Goal: Information Seeking & Learning: Check status

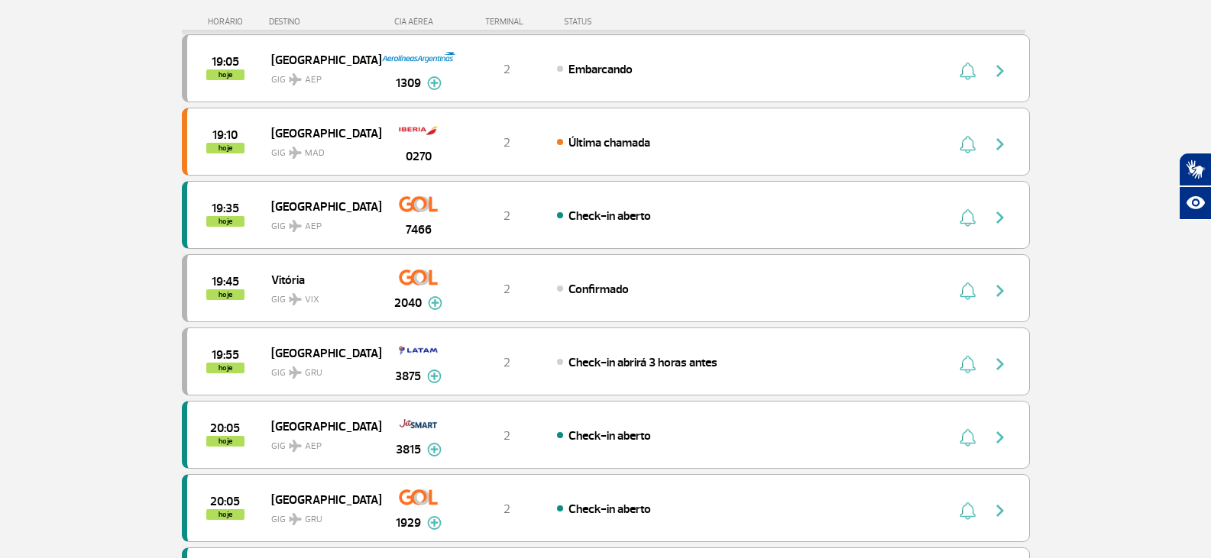
scroll to position [917, 0]
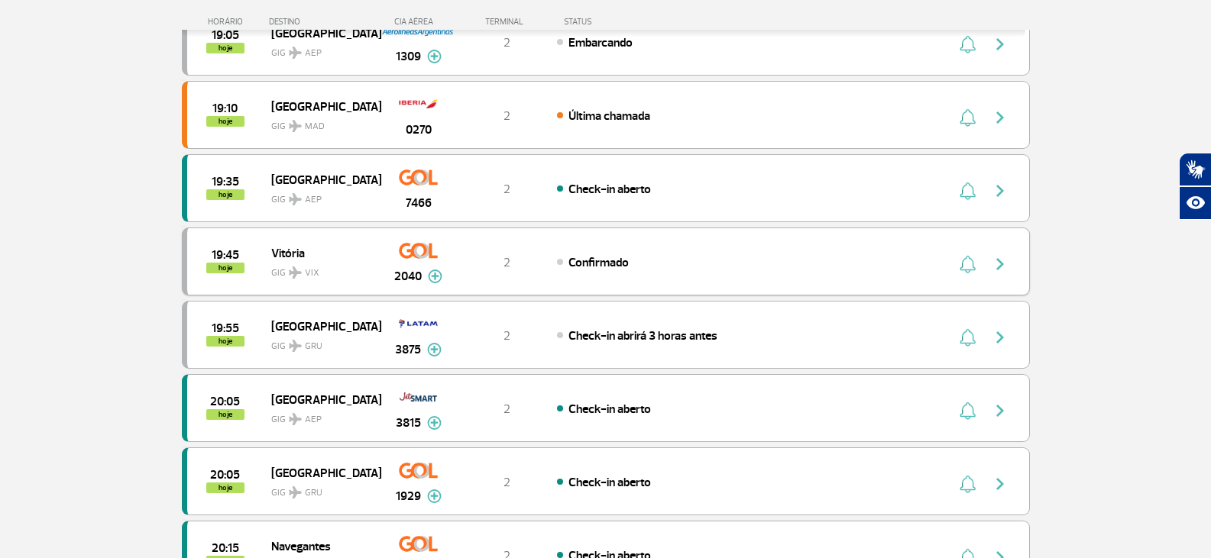
click at [435, 283] on img at bounding box center [435, 277] width 15 height 14
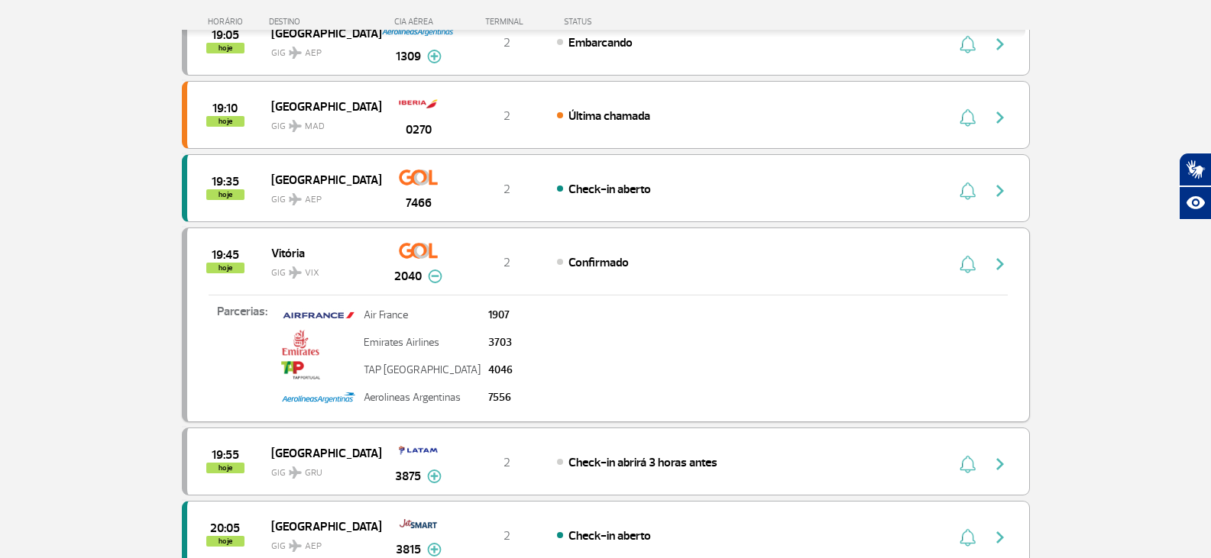
click at [435, 283] on img at bounding box center [435, 277] width 15 height 14
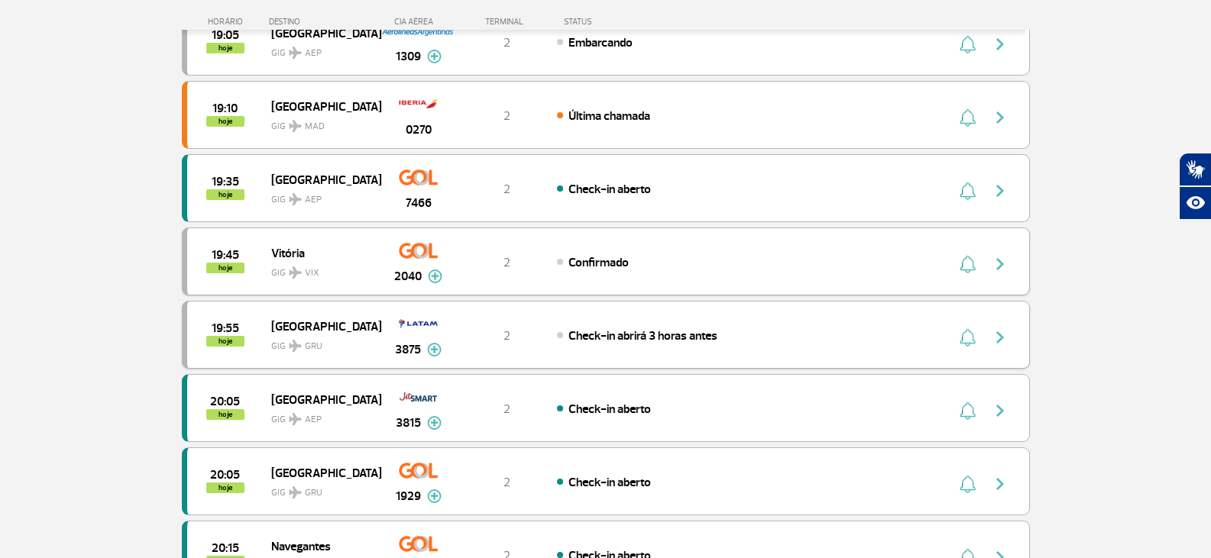
click at [433, 350] on img at bounding box center [434, 350] width 15 height 14
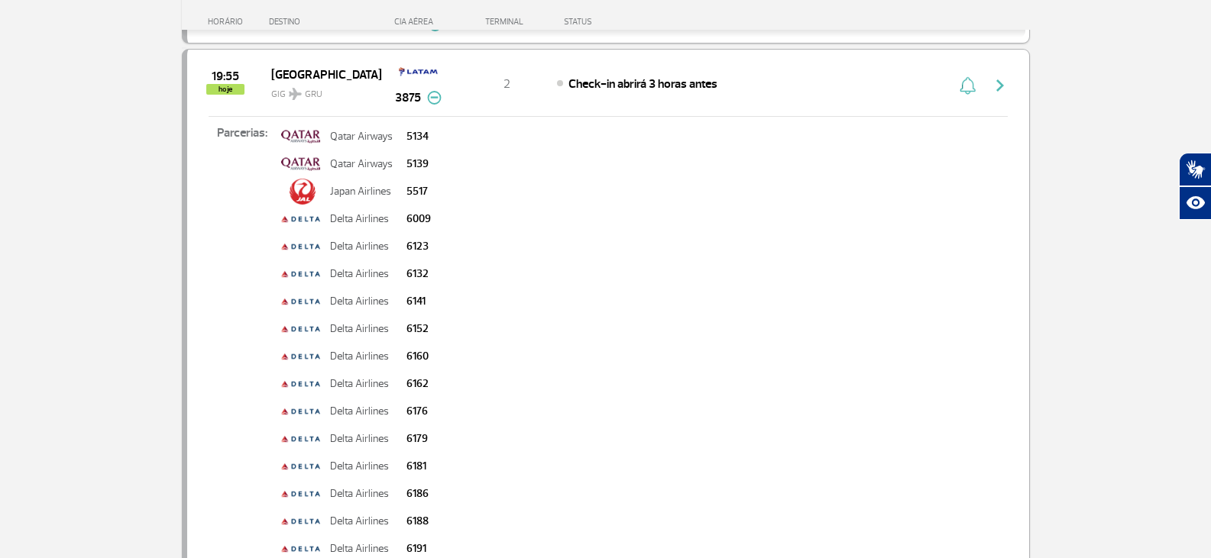
scroll to position [1146, 0]
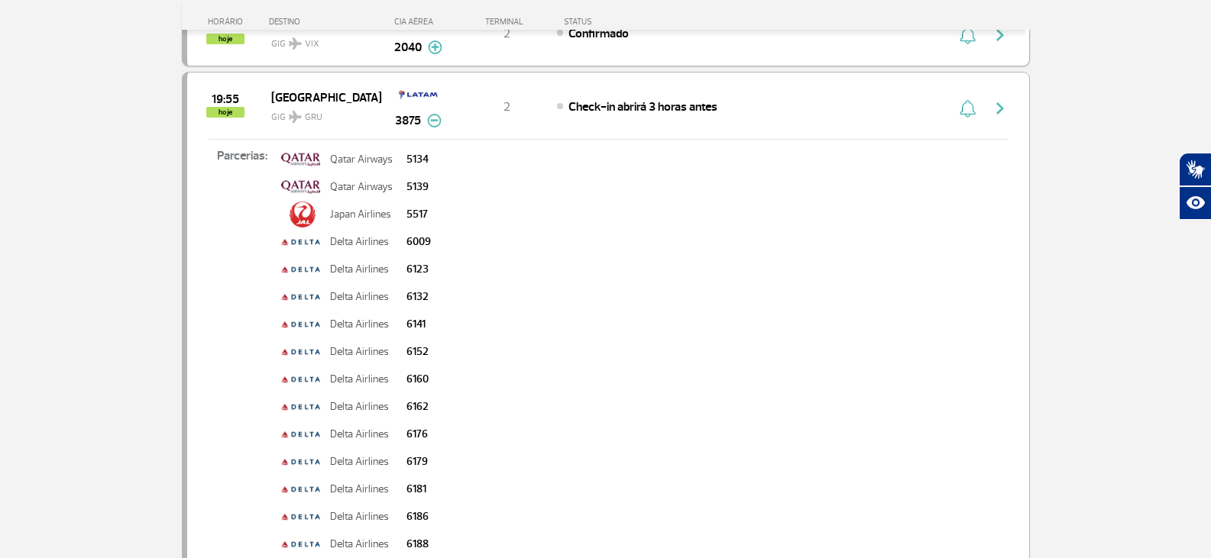
click at [434, 123] on img at bounding box center [434, 121] width 15 height 14
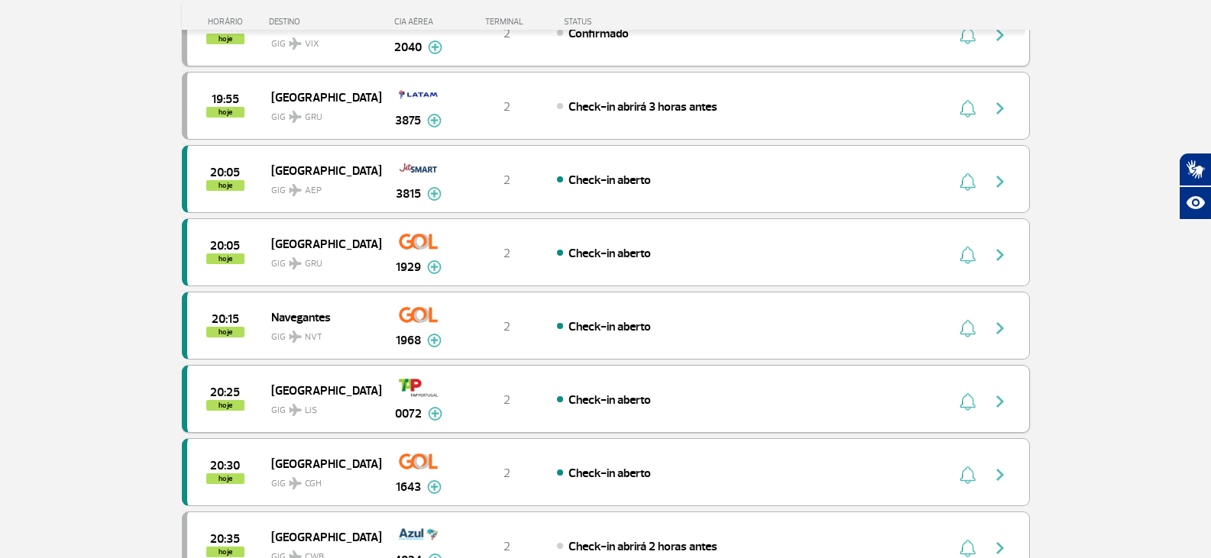
scroll to position [1222, 0]
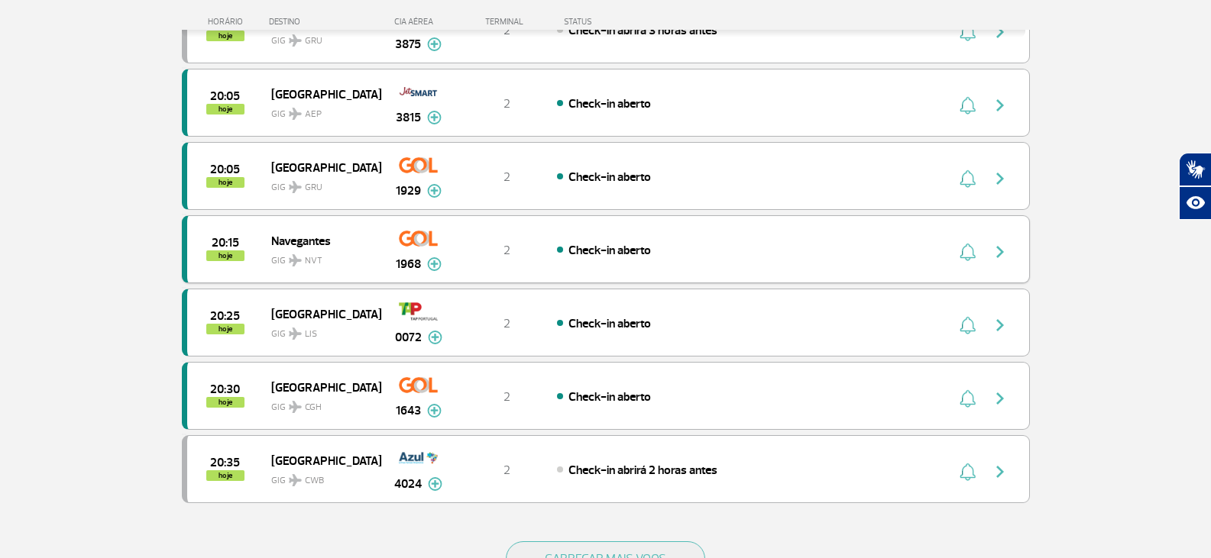
click at [428, 267] on img at bounding box center [434, 264] width 15 height 14
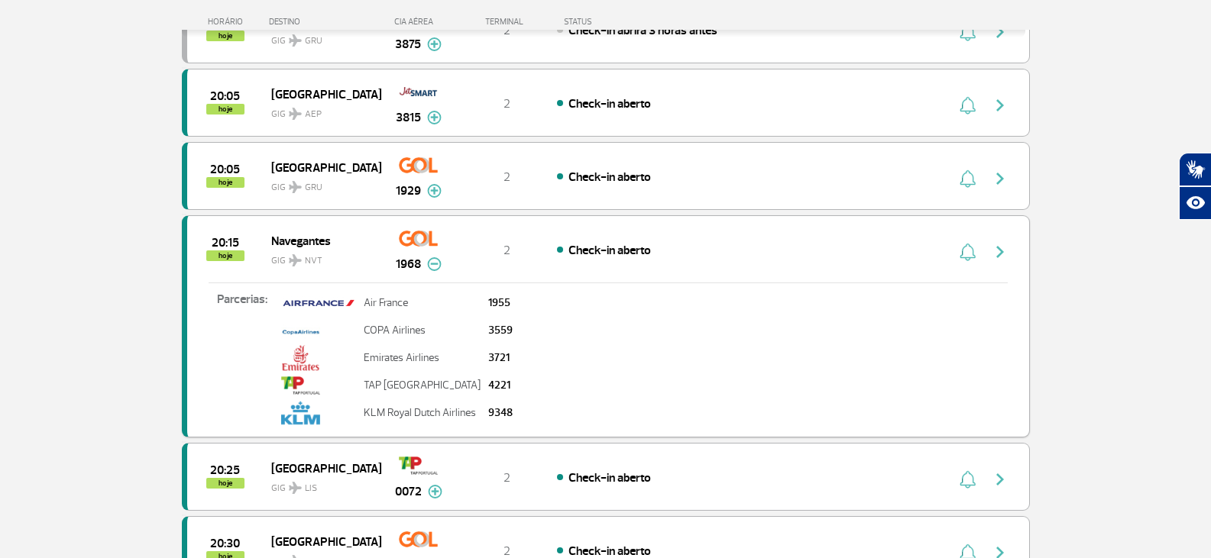
click at [432, 264] on img at bounding box center [434, 264] width 15 height 14
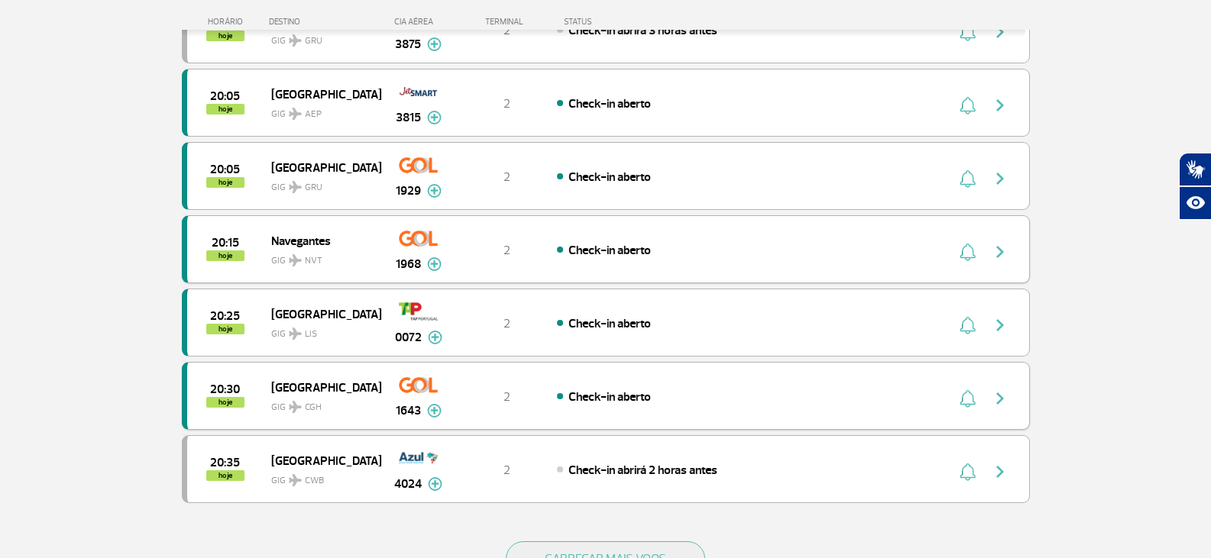
click at [432, 409] on img at bounding box center [434, 411] width 15 height 14
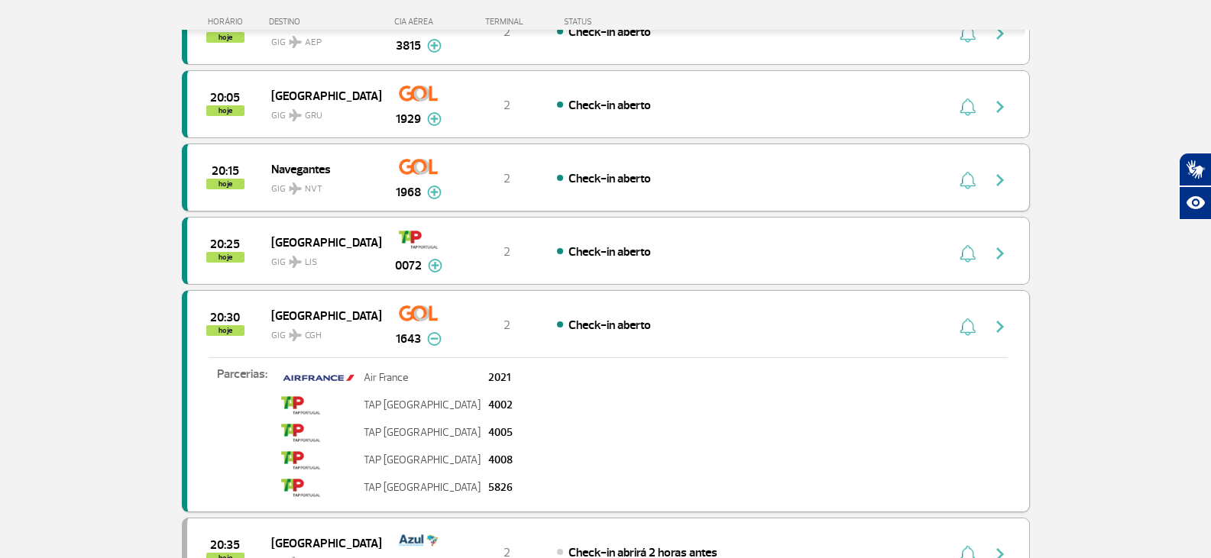
scroll to position [1375, 0]
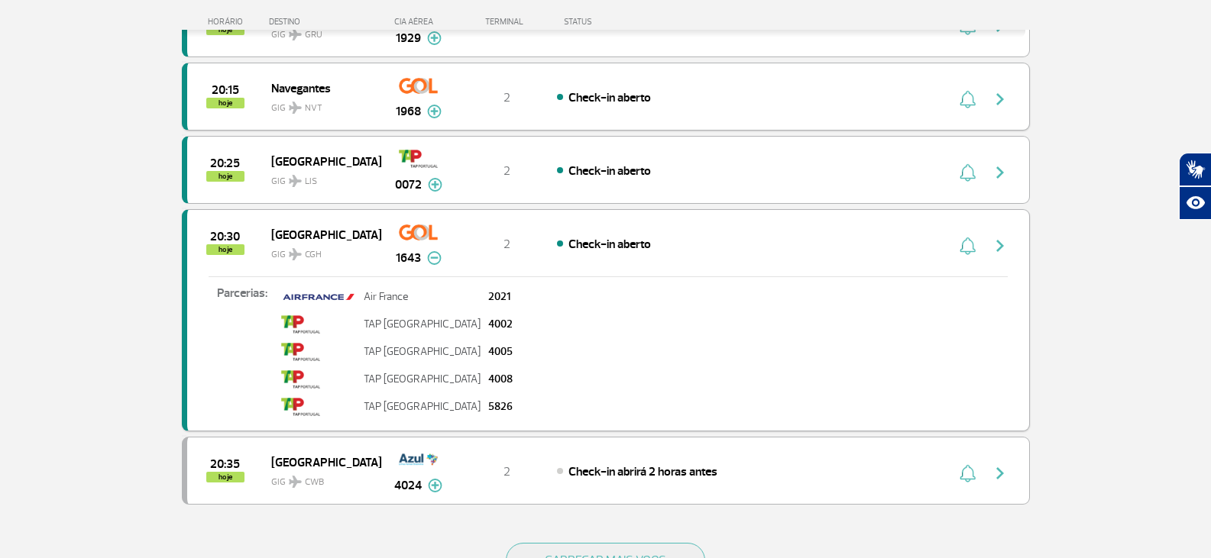
click at [435, 261] on img at bounding box center [434, 258] width 15 height 14
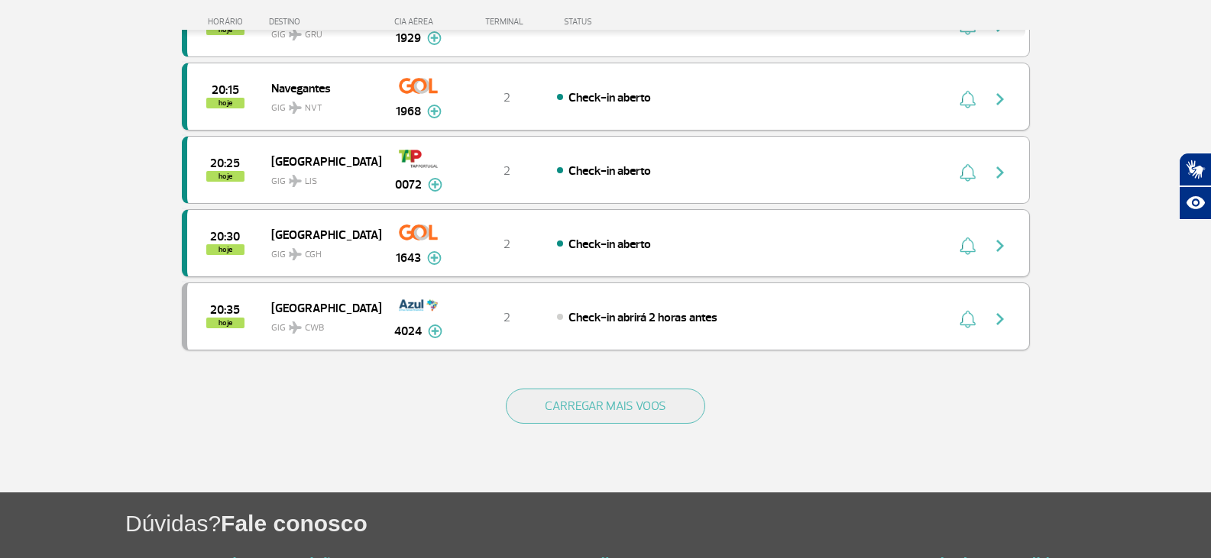
click at [440, 337] on img at bounding box center [435, 332] width 15 height 14
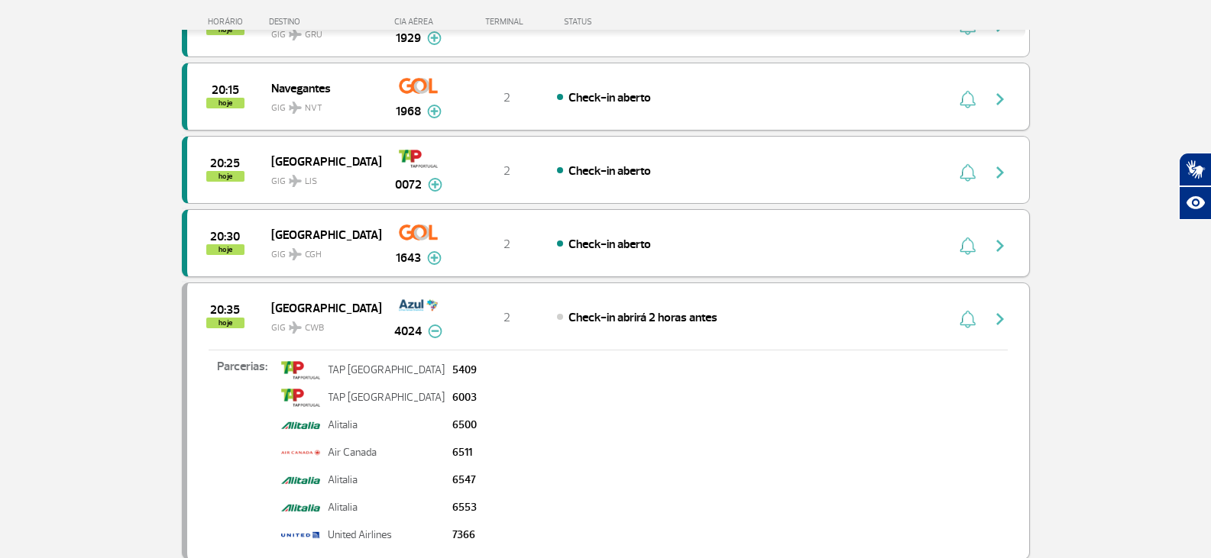
click at [436, 329] on img at bounding box center [435, 332] width 15 height 14
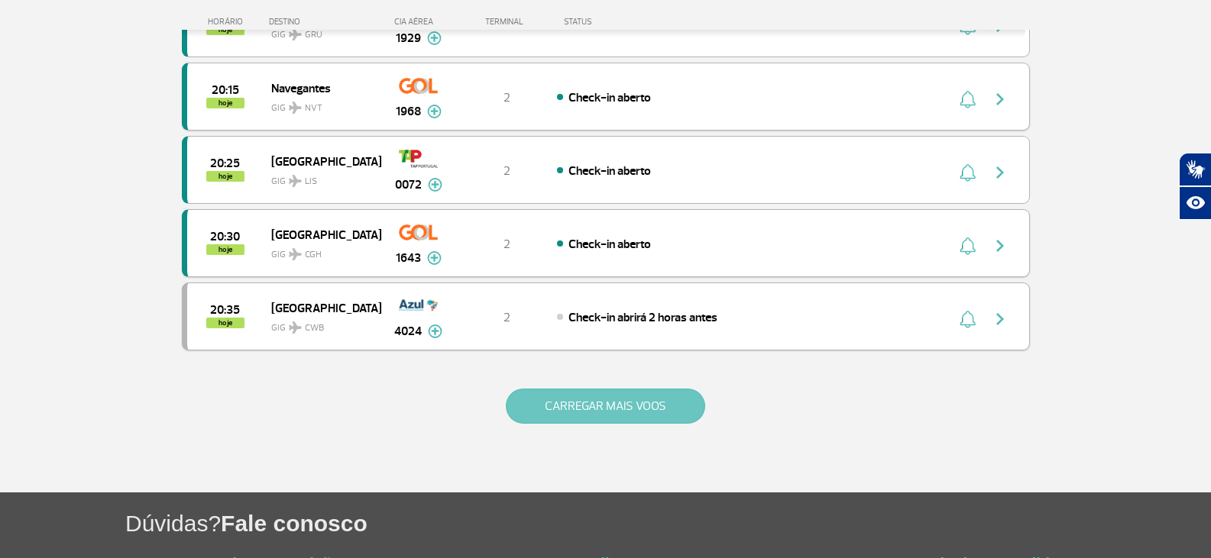
click at [549, 414] on button "CARREGAR MAIS VOOS" at bounding box center [605, 406] width 199 height 35
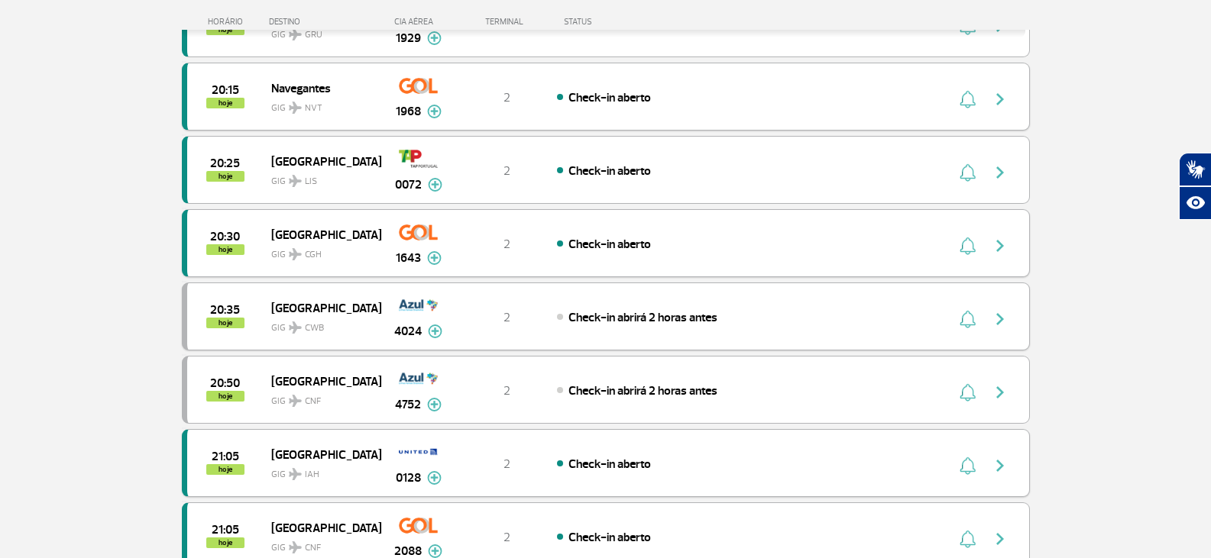
scroll to position [1528, 0]
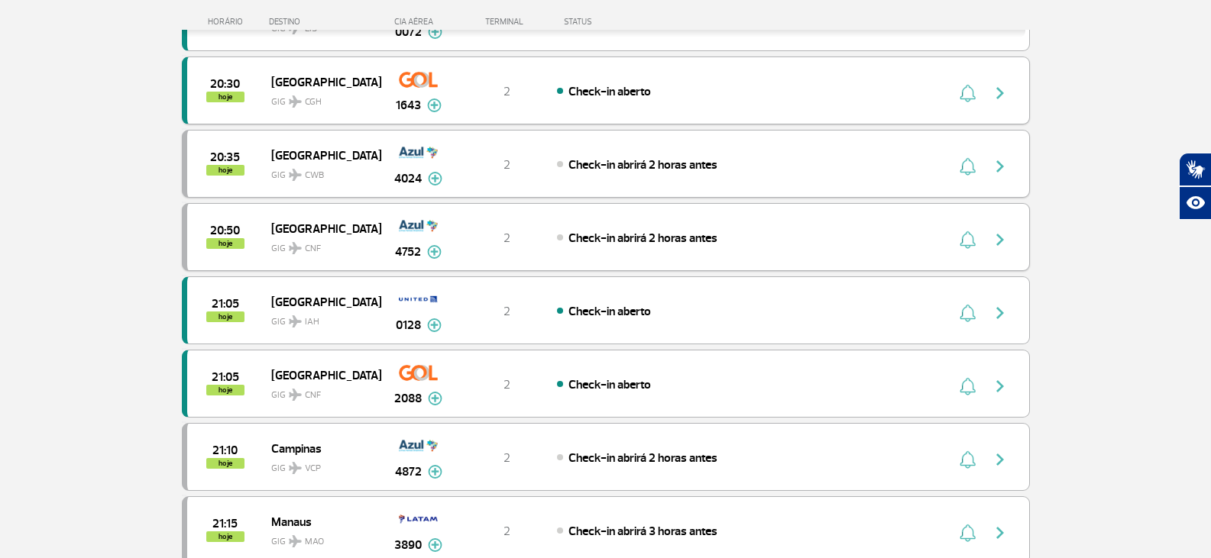
click at [438, 257] on img at bounding box center [434, 252] width 15 height 14
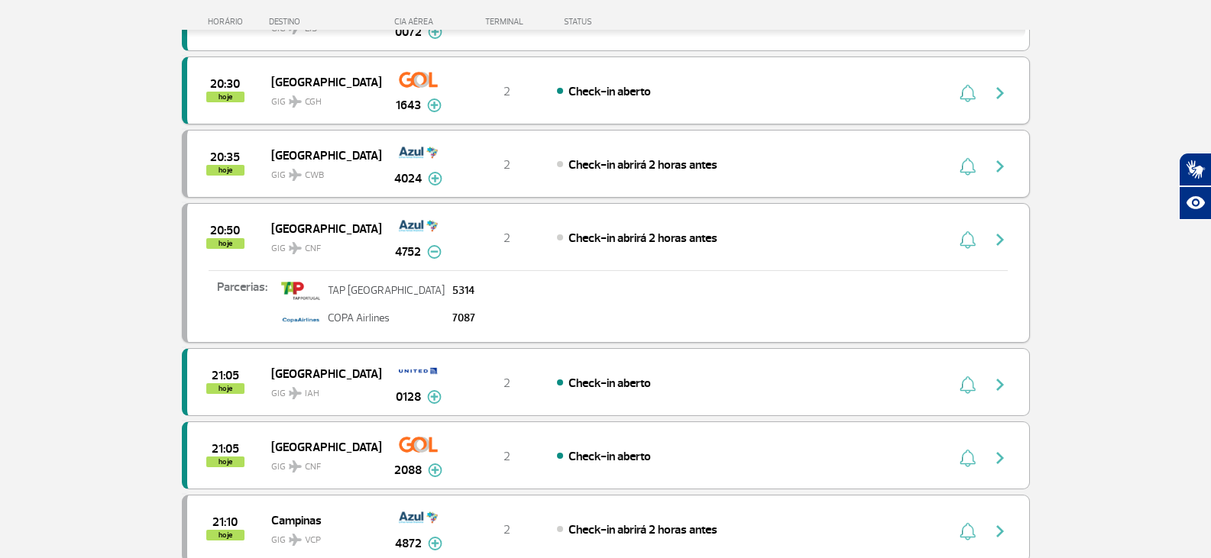
click at [438, 257] on img at bounding box center [434, 252] width 15 height 14
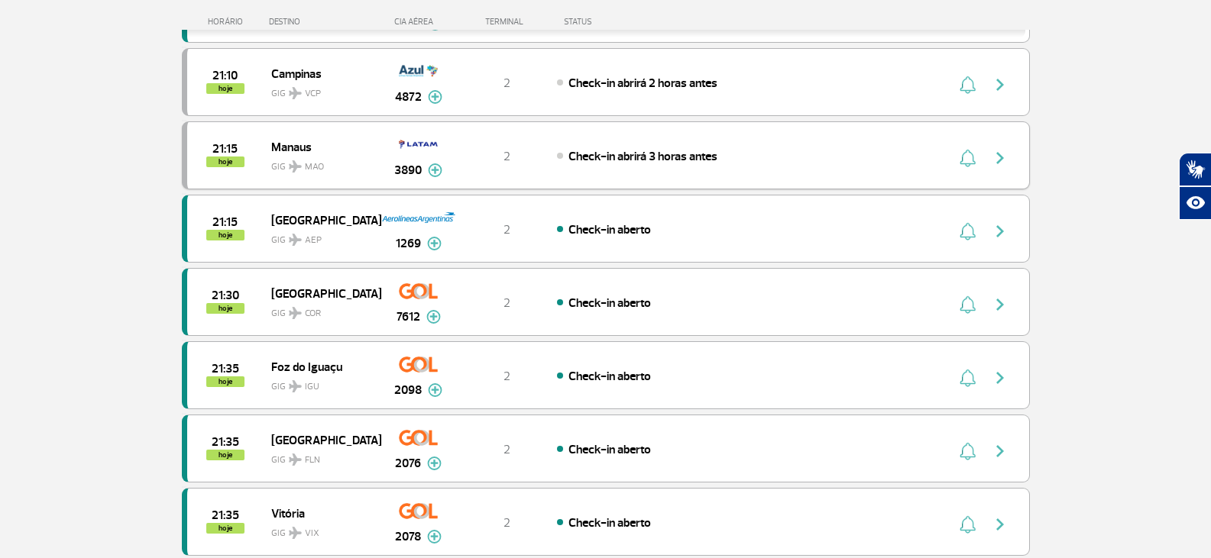
scroll to position [1834, 0]
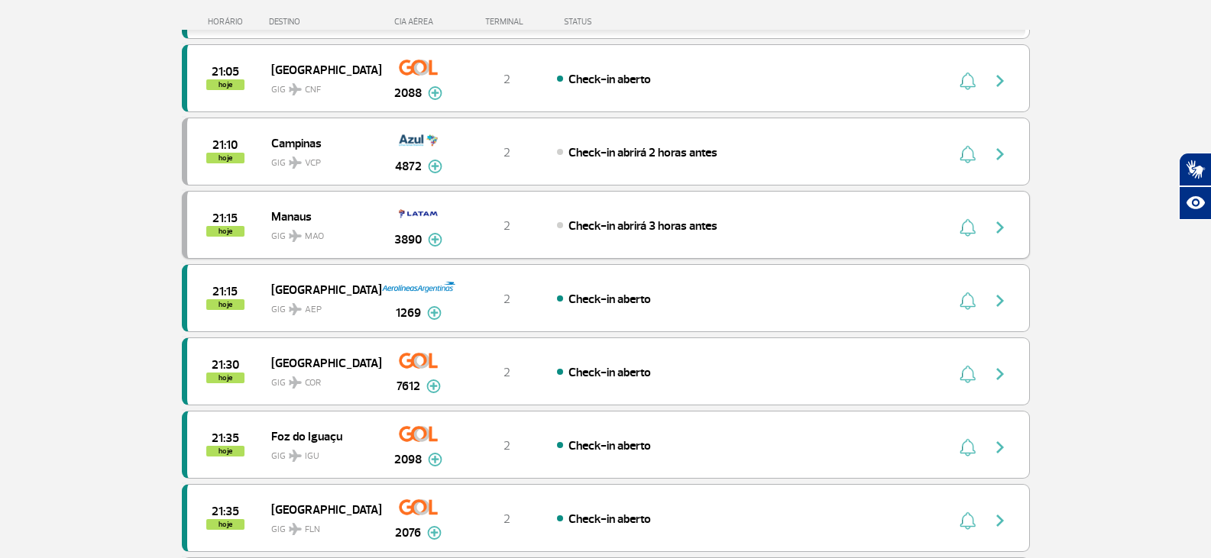
click at [433, 244] on img at bounding box center [435, 240] width 15 height 14
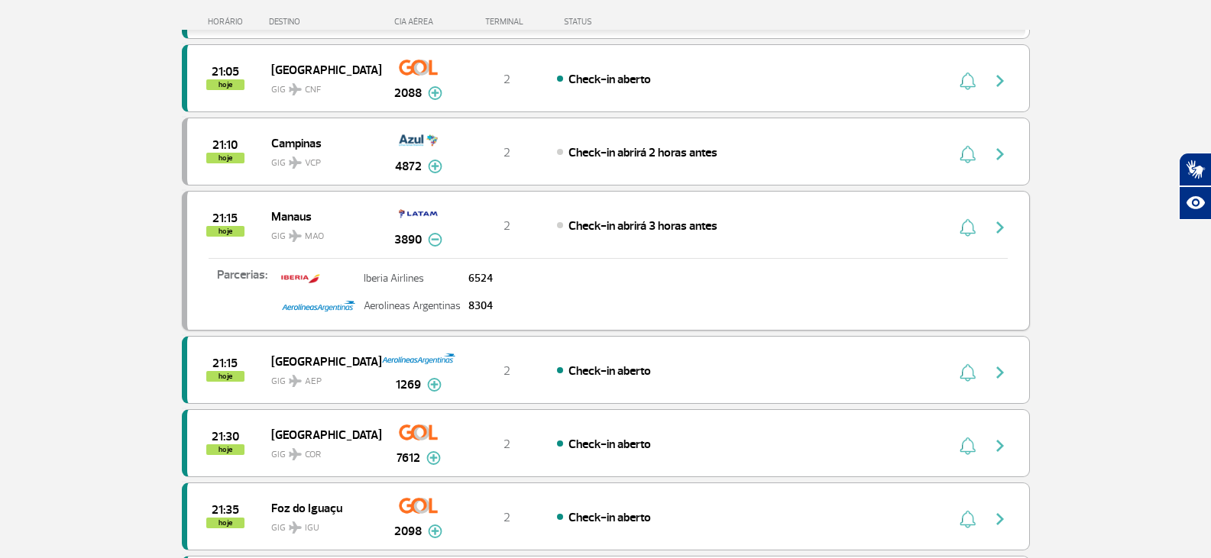
click at [433, 244] on img at bounding box center [435, 240] width 15 height 14
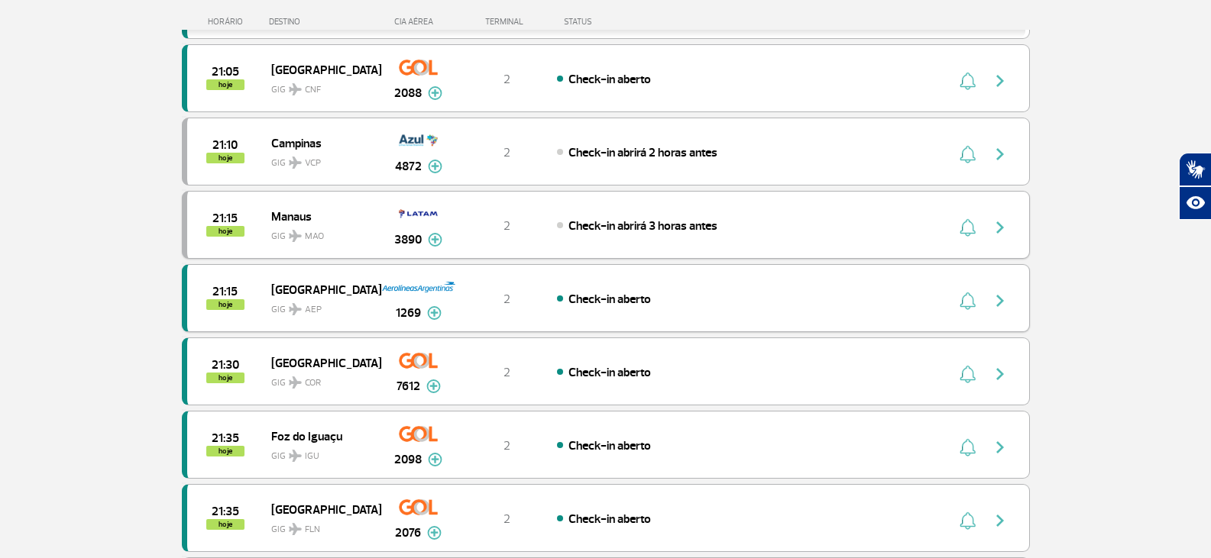
click at [432, 317] on img at bounding box center [434, 313] width 15 height 14
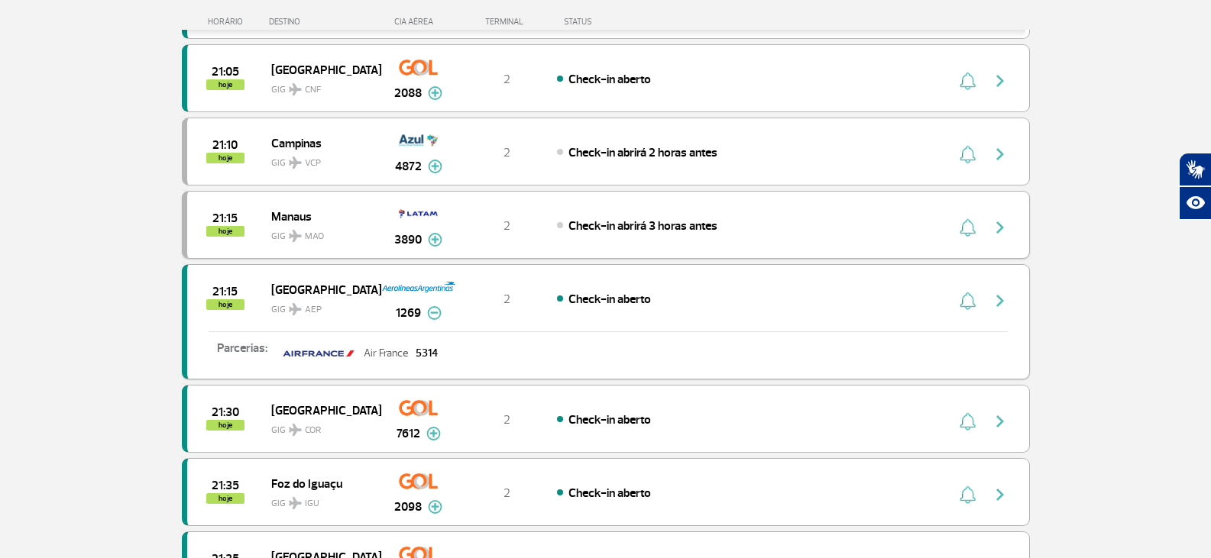
click at [432, 317] on img at bounding box center [434, 313] width 15 height 14
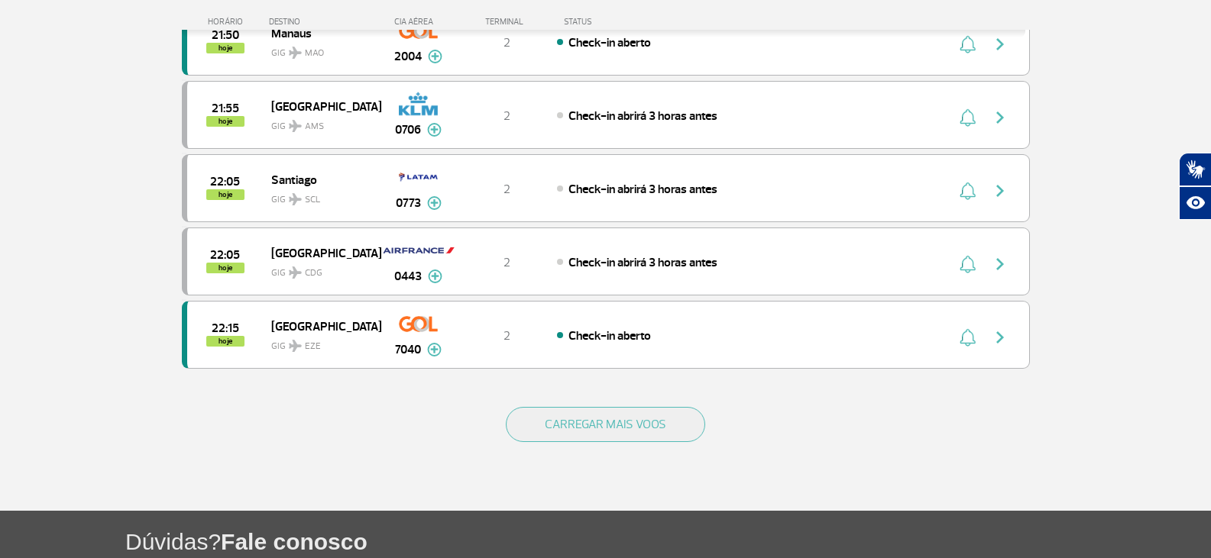
scroll to position [2827, 0]
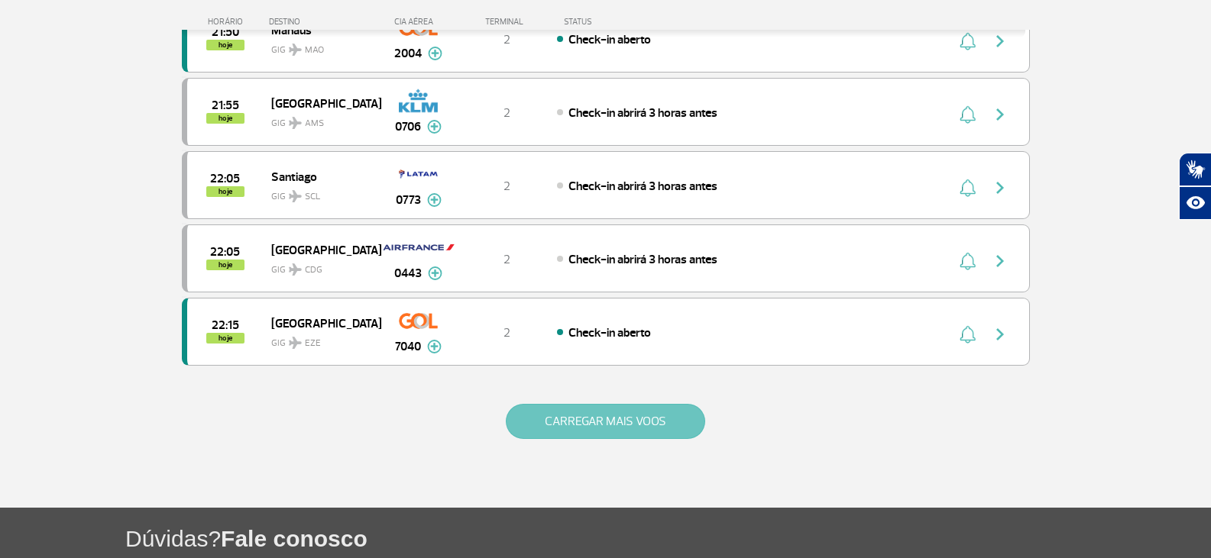
click at [551, 426] on button "CARREGAR MAIS VOOS" at bounding box center [605, 421] width 199 height 35
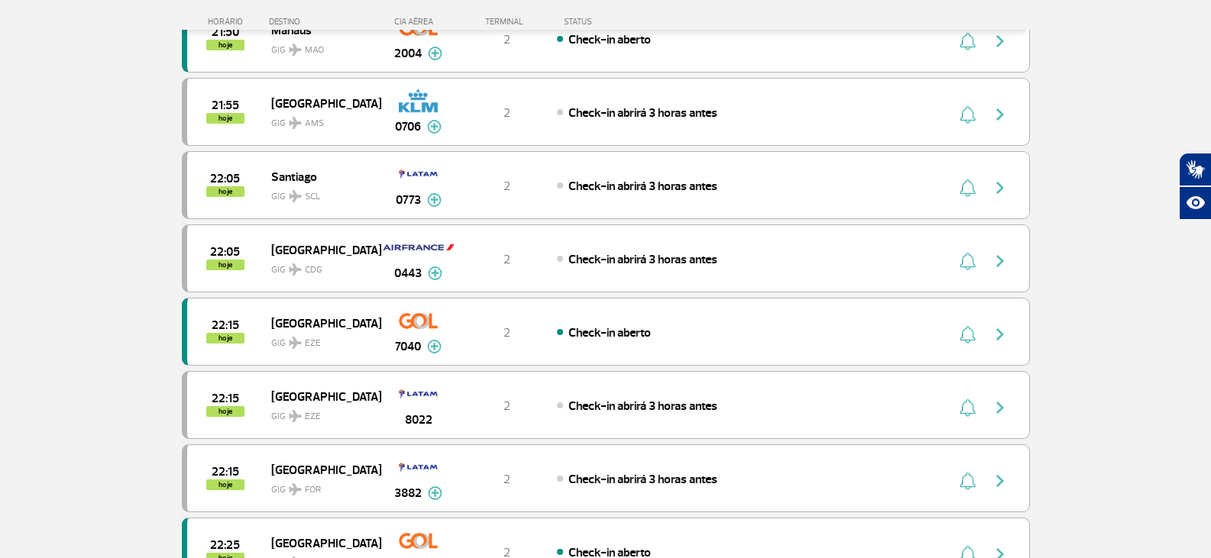
scroll to position [2980, 0]
